Goal: Task Accomplishment & Management: Manage account settings

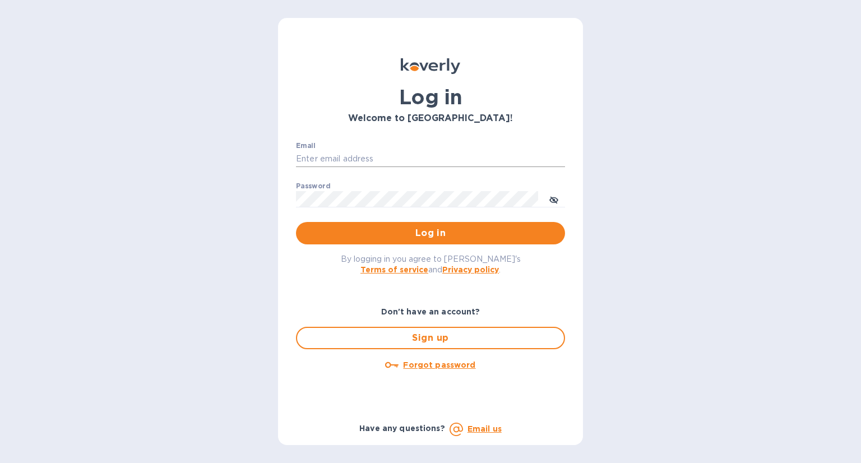
click at [389, 155] on input "Email" at bounding box center [430, 159] width 269 height 17
click at [296, 222] on button "Log in" at bounding box center [430, 233] width 269 height 22
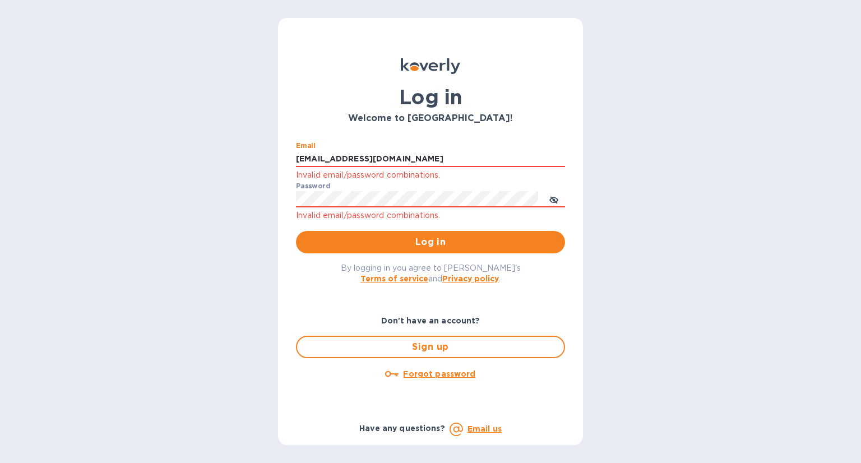
drag, startPoint x: 323, startPoint y: 157, endPoint x: 285, endPoint y: 154, distance: 38.3
click at [285, 154] on div "Log in Welcome to Koverly! Email mhertz@alumanate.com Invalid email/password co…" at bounding box center [430, 231] width 305 height 427
type input "[EMAIL_ADDRESS][DOMAIN_NAME]"
click at [296, 231] on button "Log in" at bounding box center [430, 242] width 269 height 22
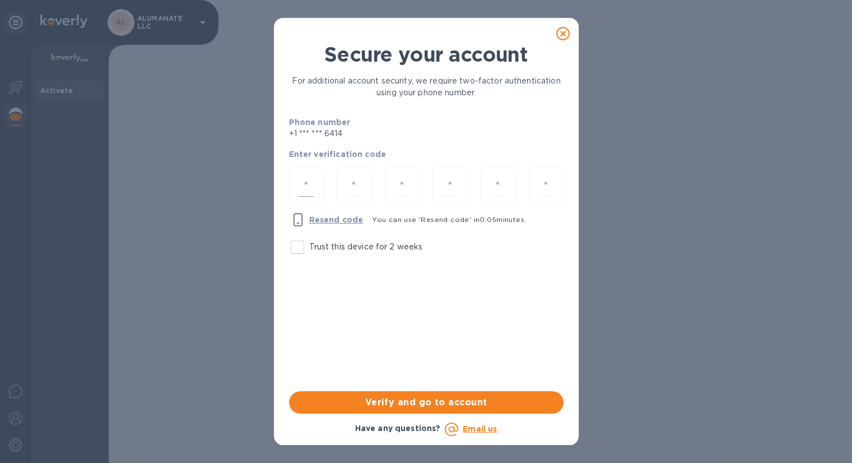
click at [305, 197] on div at bounding box center [306, 186] width 35 height 40
type input "5"
type input "3"
type input "6"
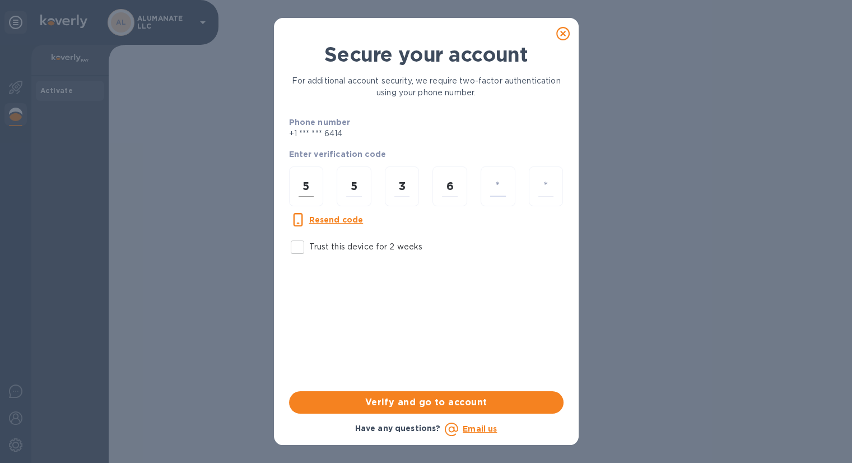
type input "3"
type input "4"
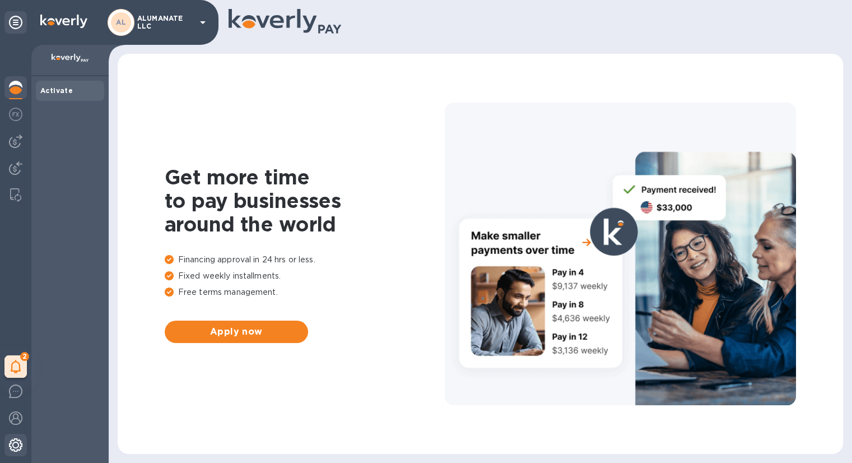
click at [15, 440] on img at bounding box center [15, 444] width 13 height 13
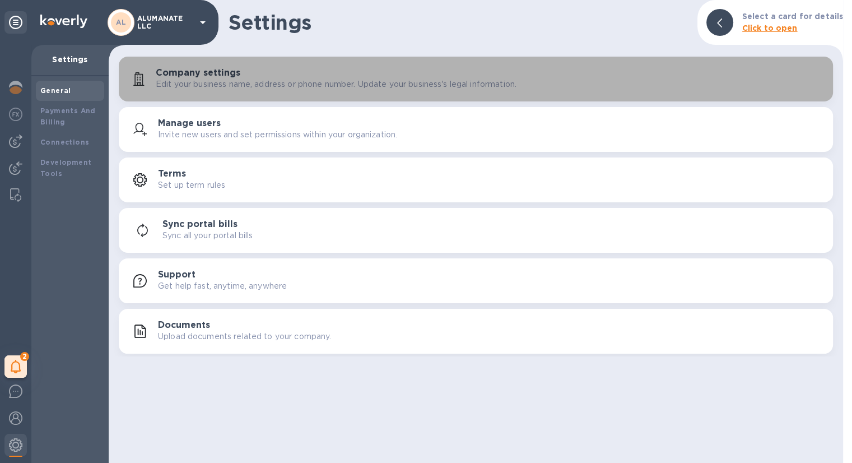
click at [253, 77] on div "Company settings Edit your business name, address or phone number. Update your …" at bounding box center [490, 79] width 669 height 22
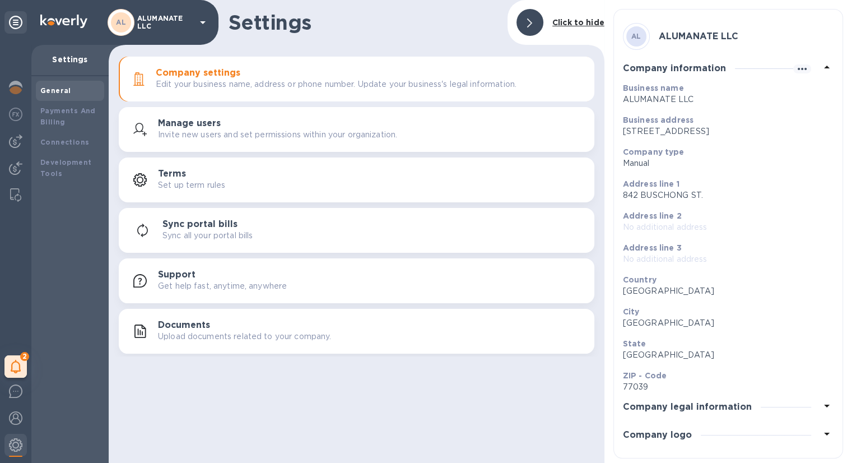
scroll to position [16, 0]
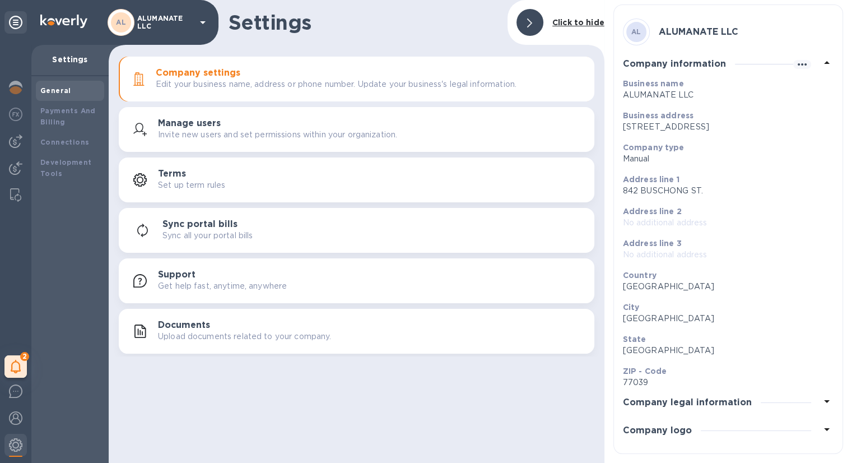
click at [742, 405] on h3 "Company legal information" at bounding box center [687, 402] width 129 height 11
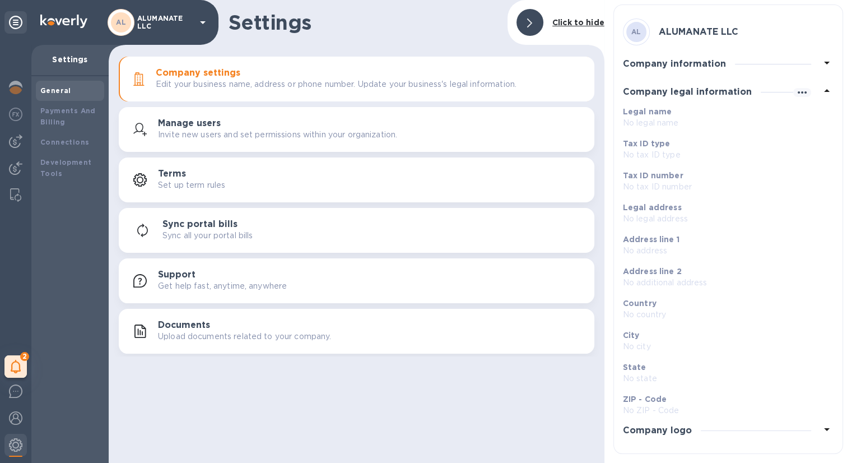
scroll to position [4, 0]
click at [725, 428] on div "Company logo" at bounding box center [728, 431] width 211 height 28
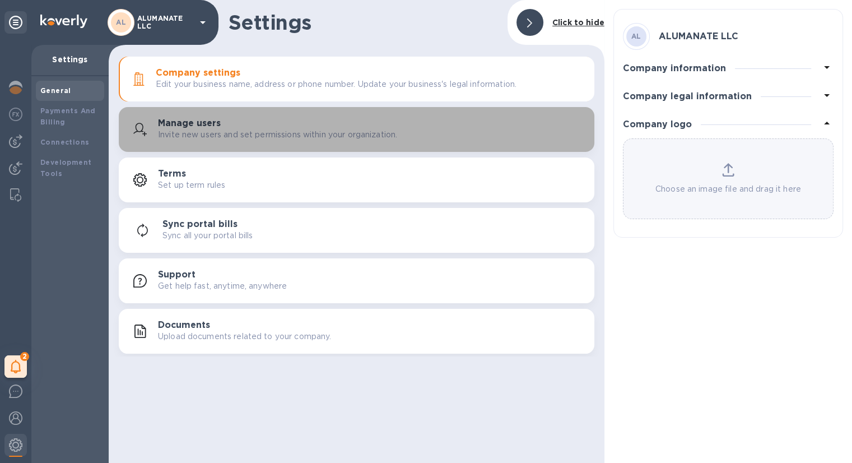
click at [227, 132] on p "Invite new users and set permissions within your organization." at bounding box center [277, 135] width 239 height 12
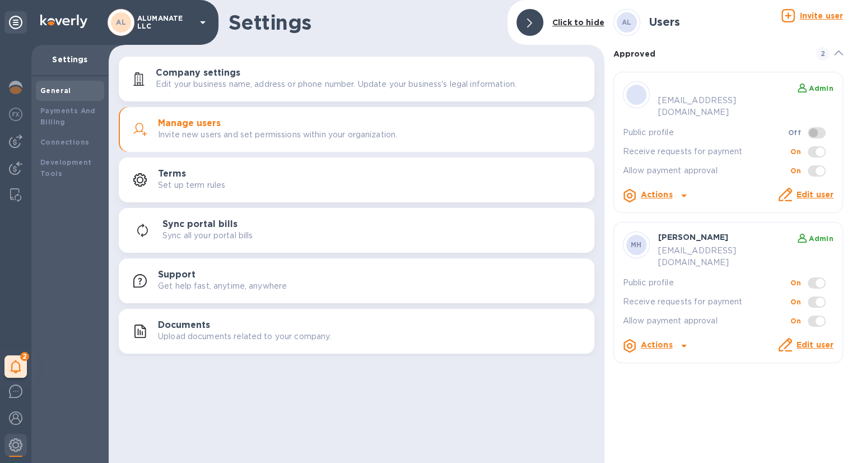
click at [650, 340] on b "Actions" at bounding box center [657, 344] width 32 height 9
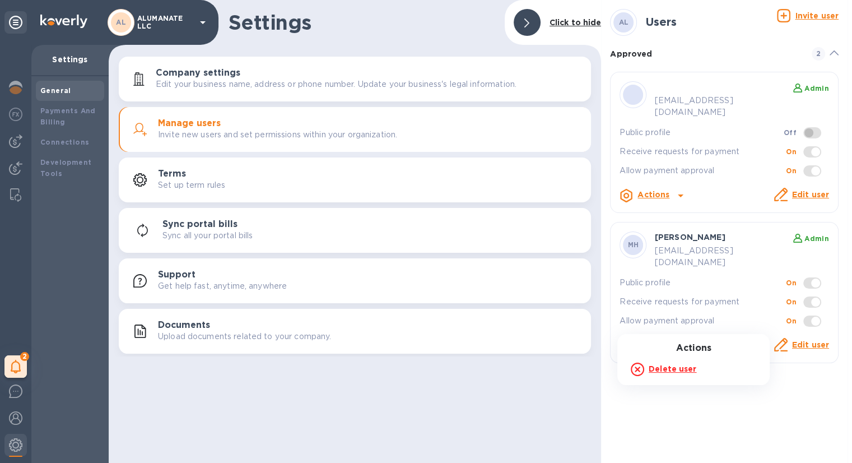
click at [677, 287] on div at bounding box center [426, 231] width 852 height 463
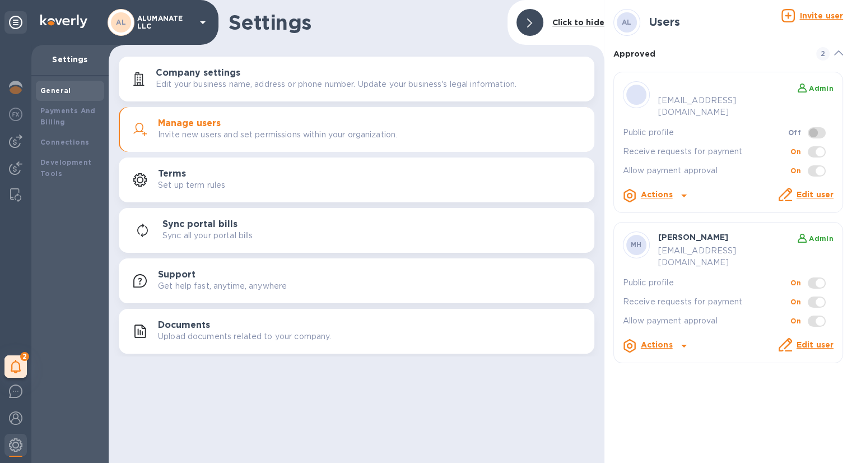
click at [682, 339] on icon at bounding box center [684, 345] width 13 height 13
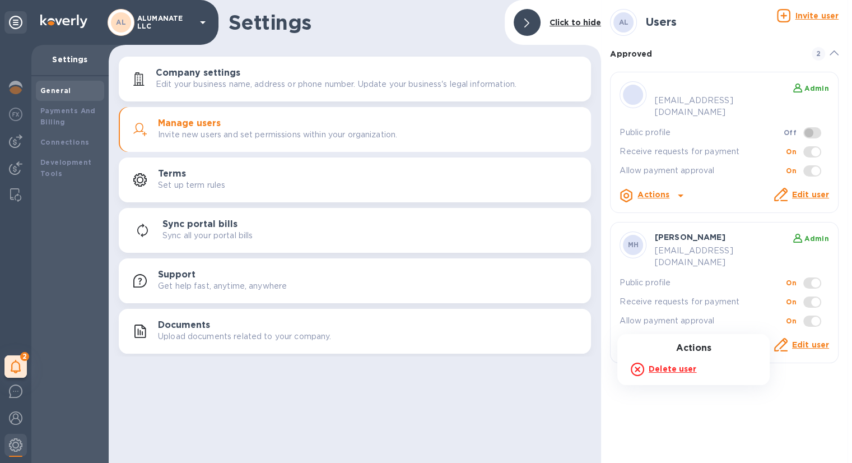
click at [689, 299] on div at bounding box center [426, 231] width 852 height 463
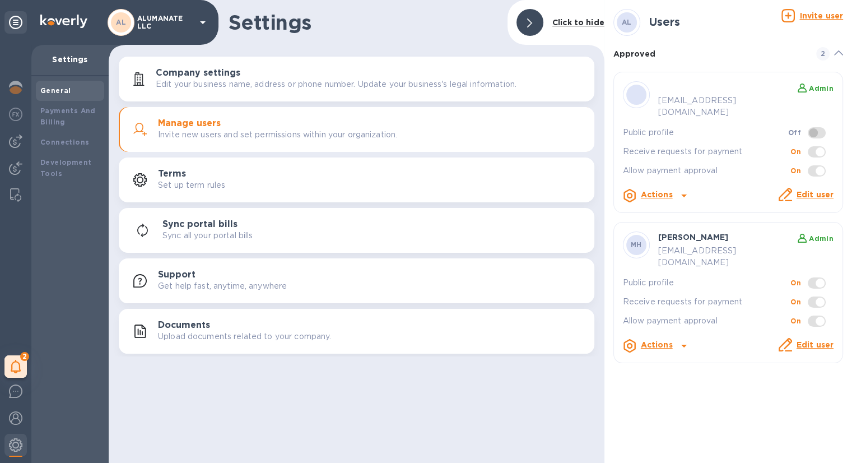
click at [657, 190] on b "Actions" at bounding box center [657, 194] width 32 height 9
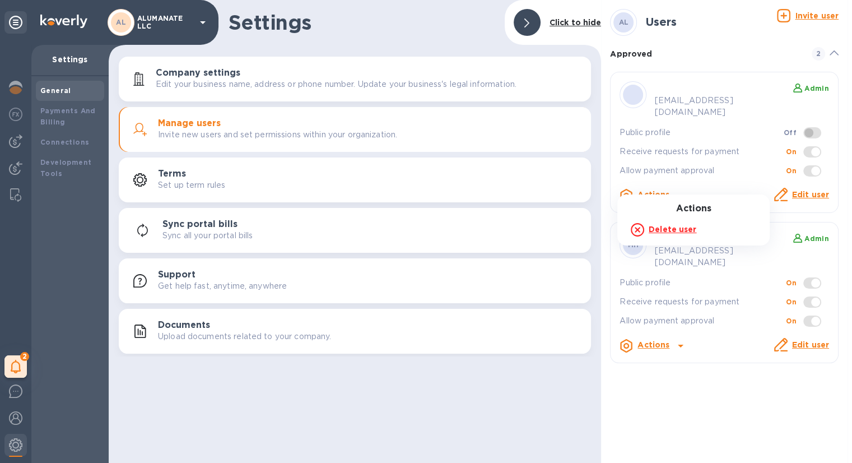
click at [693, 127] on div at bounding box center [426, 231] width 852 height 463
